Goal: Task Accomplishment & Management: Use online tool/utility

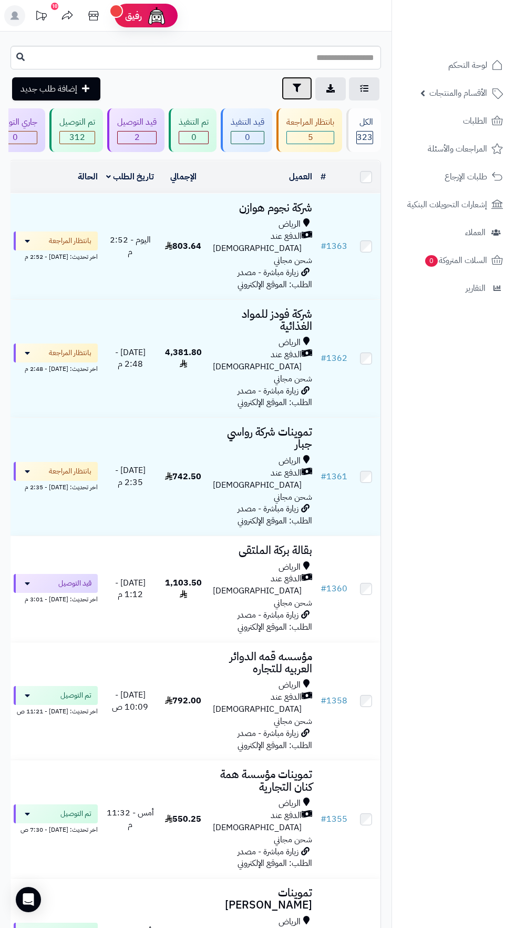
click at [294, 85] on icon "button" at bounding box center [297, 88] width 8 height 8
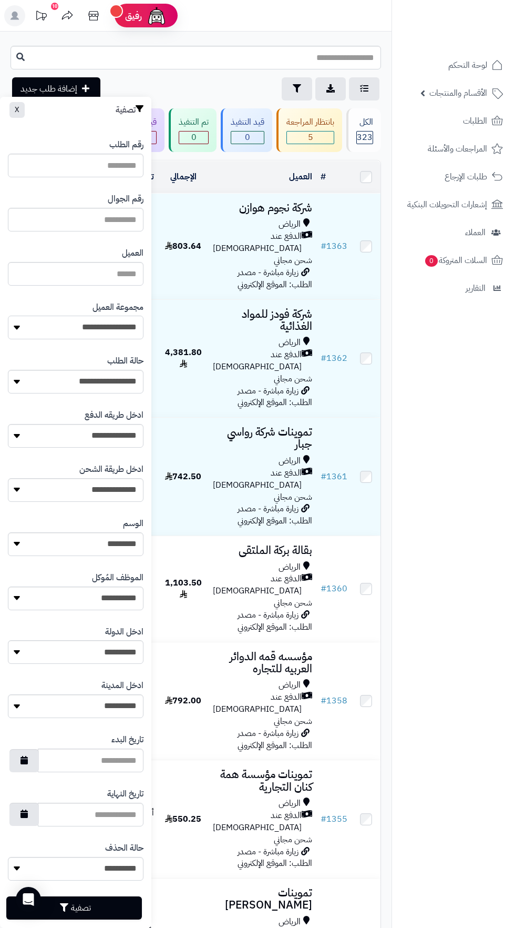
click at [104, 327] on select "**********" at bounding box center [76, 328] width 136 height 24
select select "*"
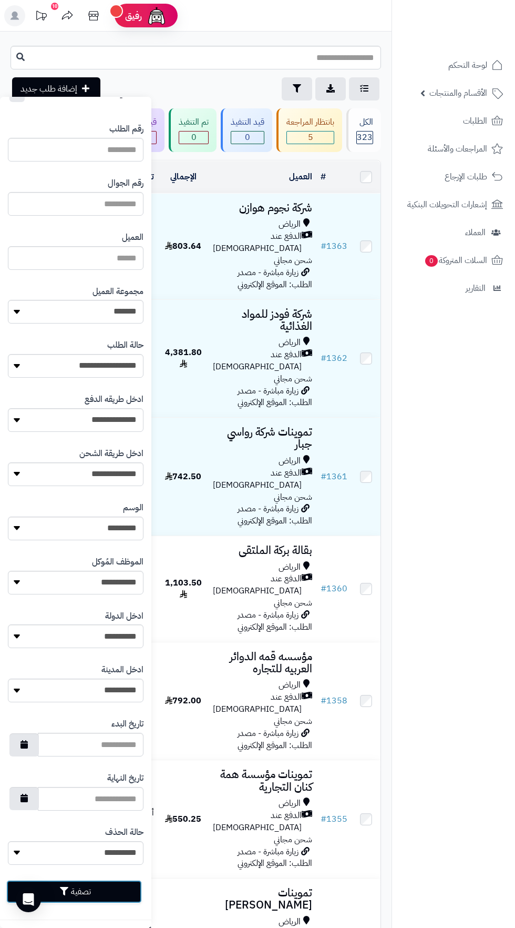
click at [114, 896] on button "تصفية" at bounding box center [74, 891] width 136 height 23
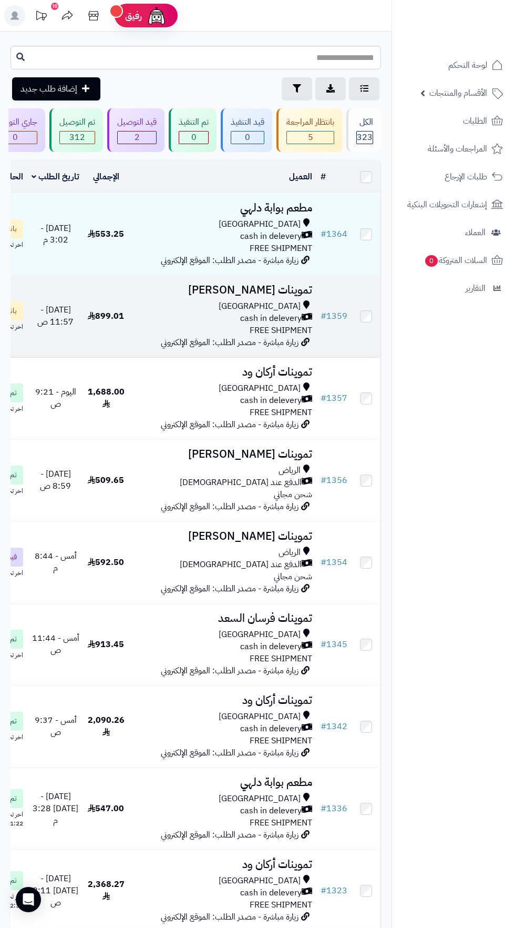
click at [266, 322] on span "cash in delevery" at bounding box center [271, 318] width 62 height 12
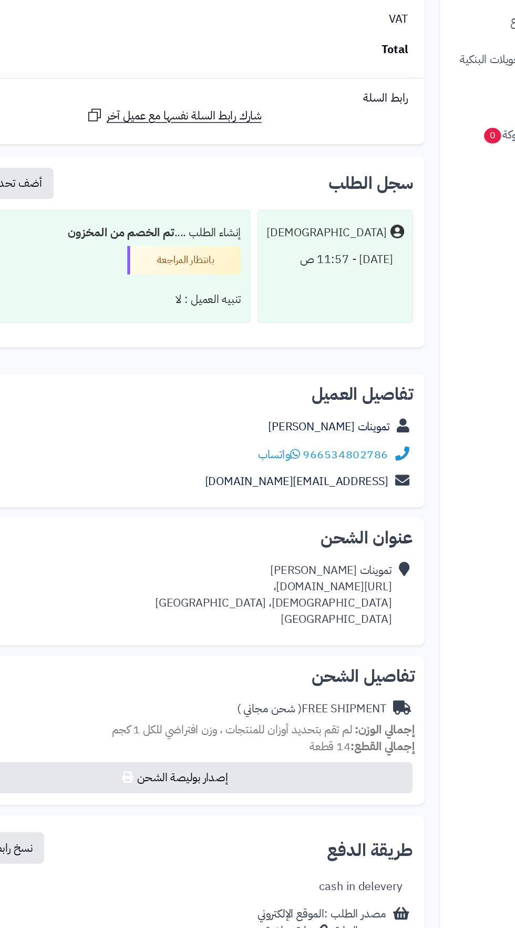
scroll to position [1119, 0]
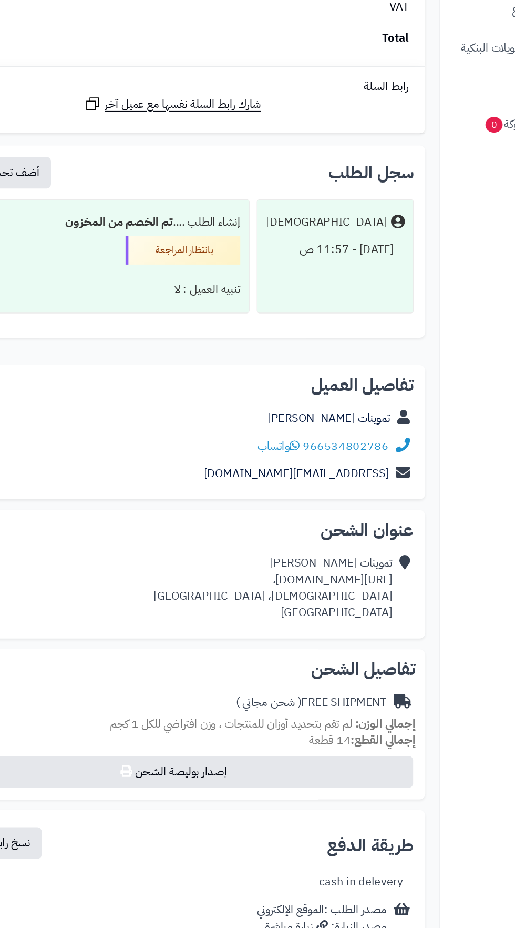
copy div "[URL][DOMAIN_NAME]،"
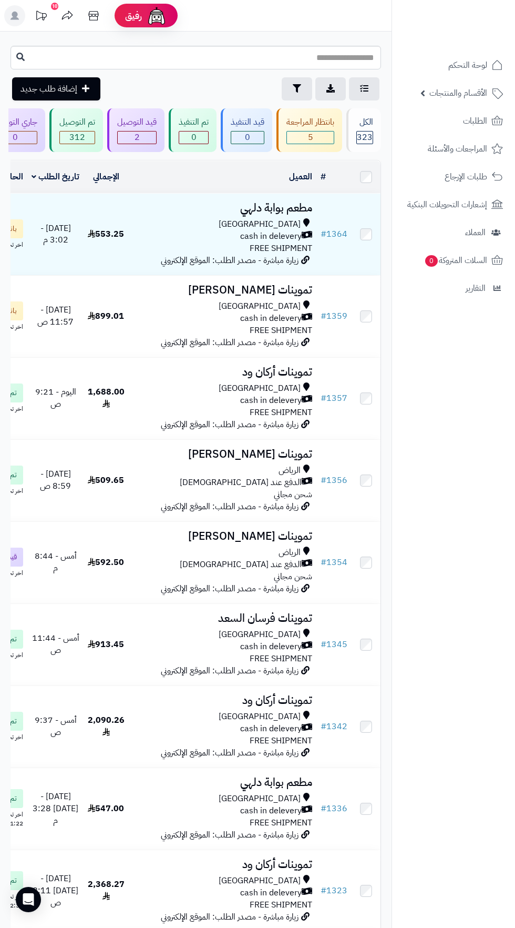
scroll to position [0, -60]
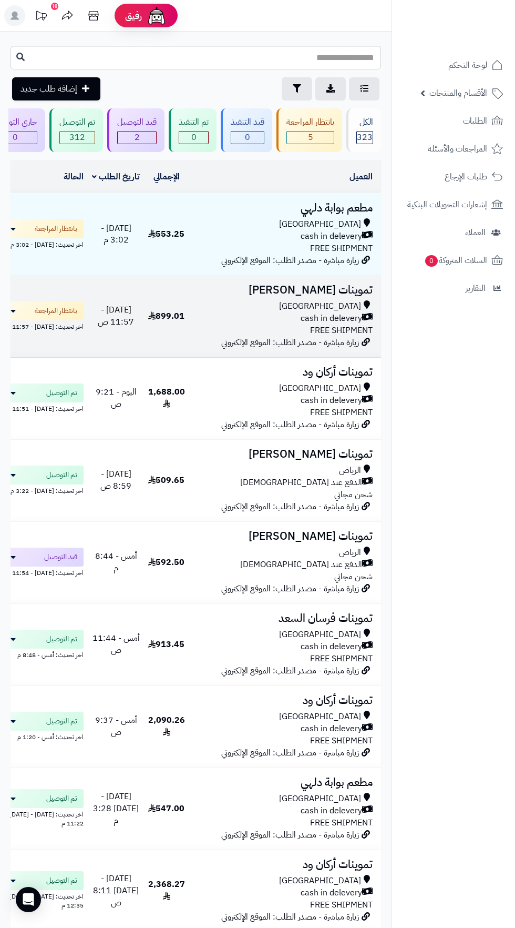
click at [309, 319] on span "cash in delevery" at bounding box center [332, 318] width 62 height 12
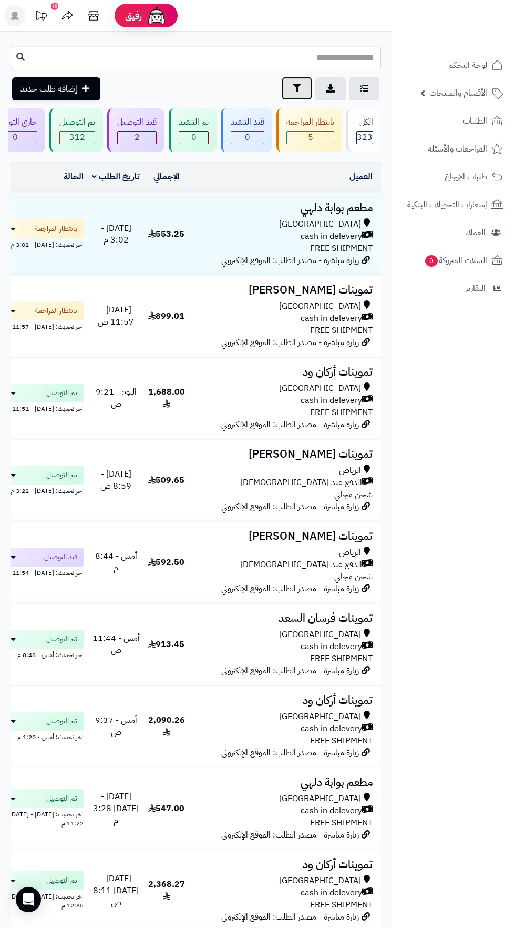
click at [297, 88] on icon "button" at bounding box center [297, 88] width 8 height 8
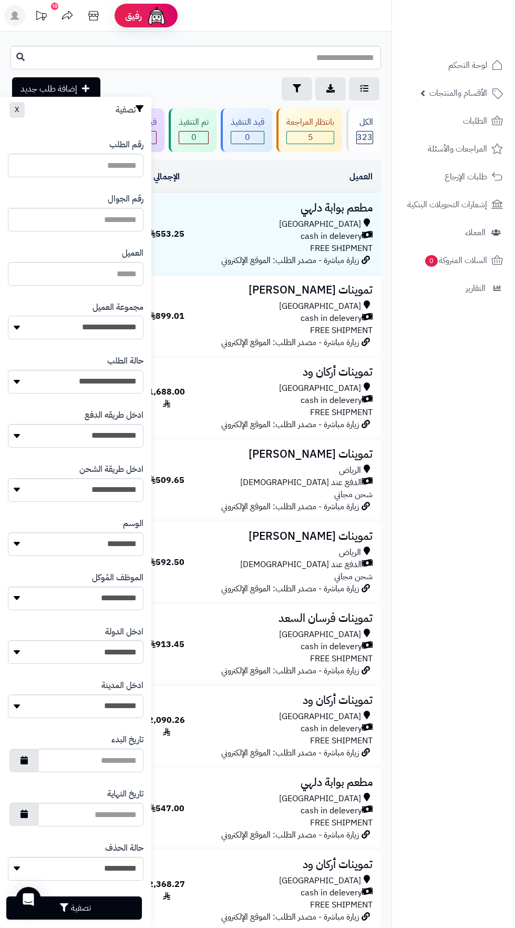
click at [110, 327] on select "**********" at bounding box center [76, 328] width 136 height 24
select select "*"
click at [91, 909] on button "تصفية" at bounding box center [74, 907] width 136 height 23
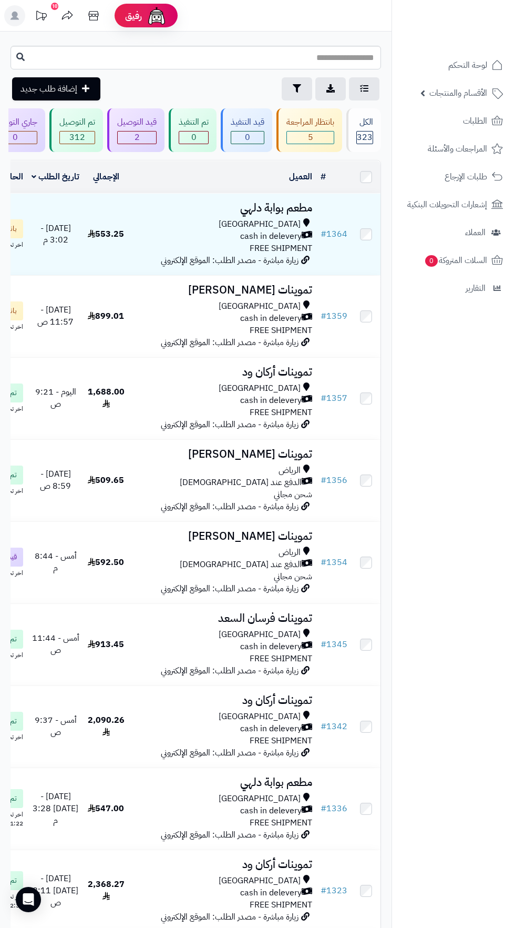
scroll to position [0, -60]
